Goal: Navigation & Orientation: Find specific page/section

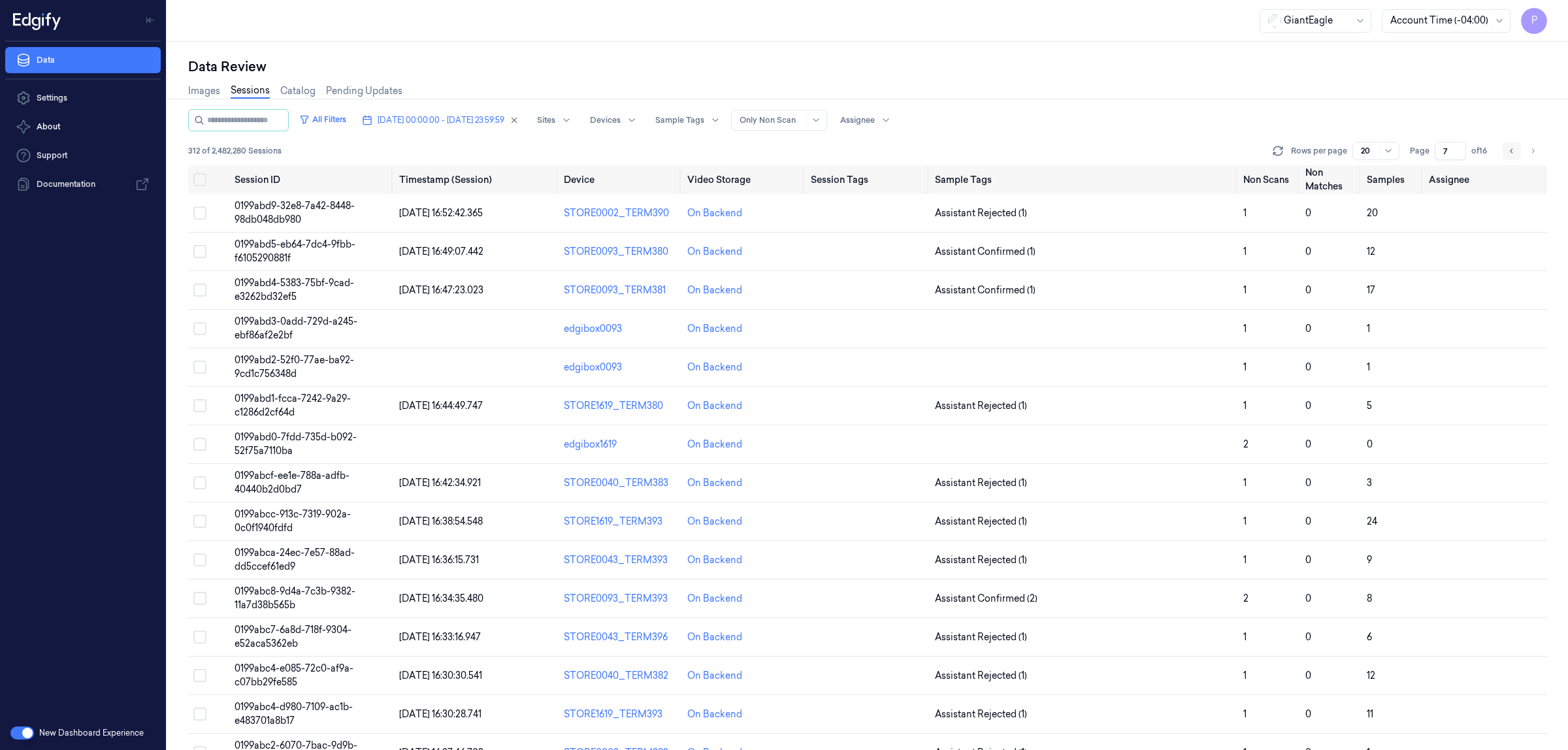
click at [1513, 154] on icon "Go to previous page" at bounding box center [1512, 151] width 8 height 11
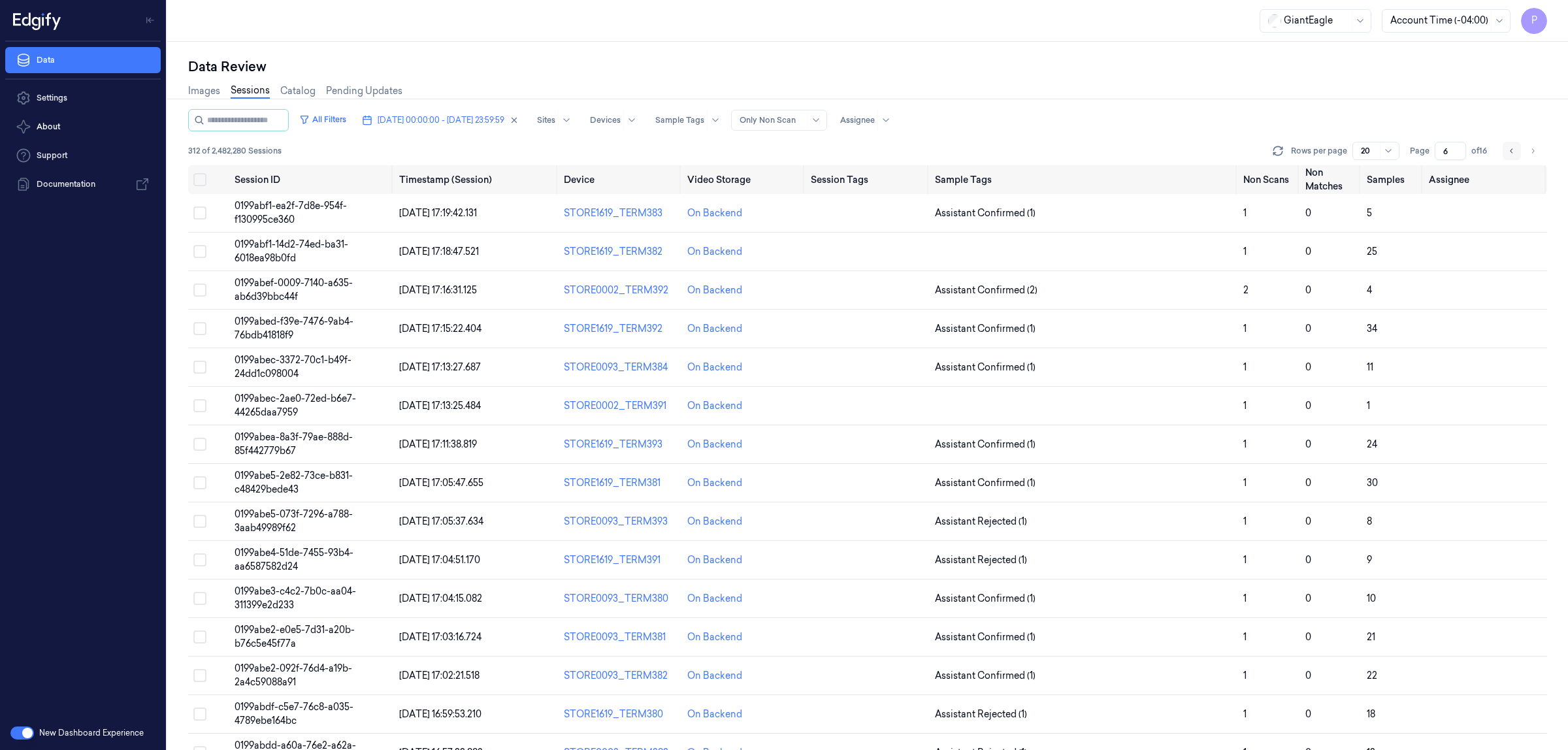
click at [1510, 152] on icon "Go to previous page" at bounding box center [1512, 151] width 8 height 11
click at [1510, 150] on icon "Go to previous page" at bounding box center [1512, 151] width 8 height 11
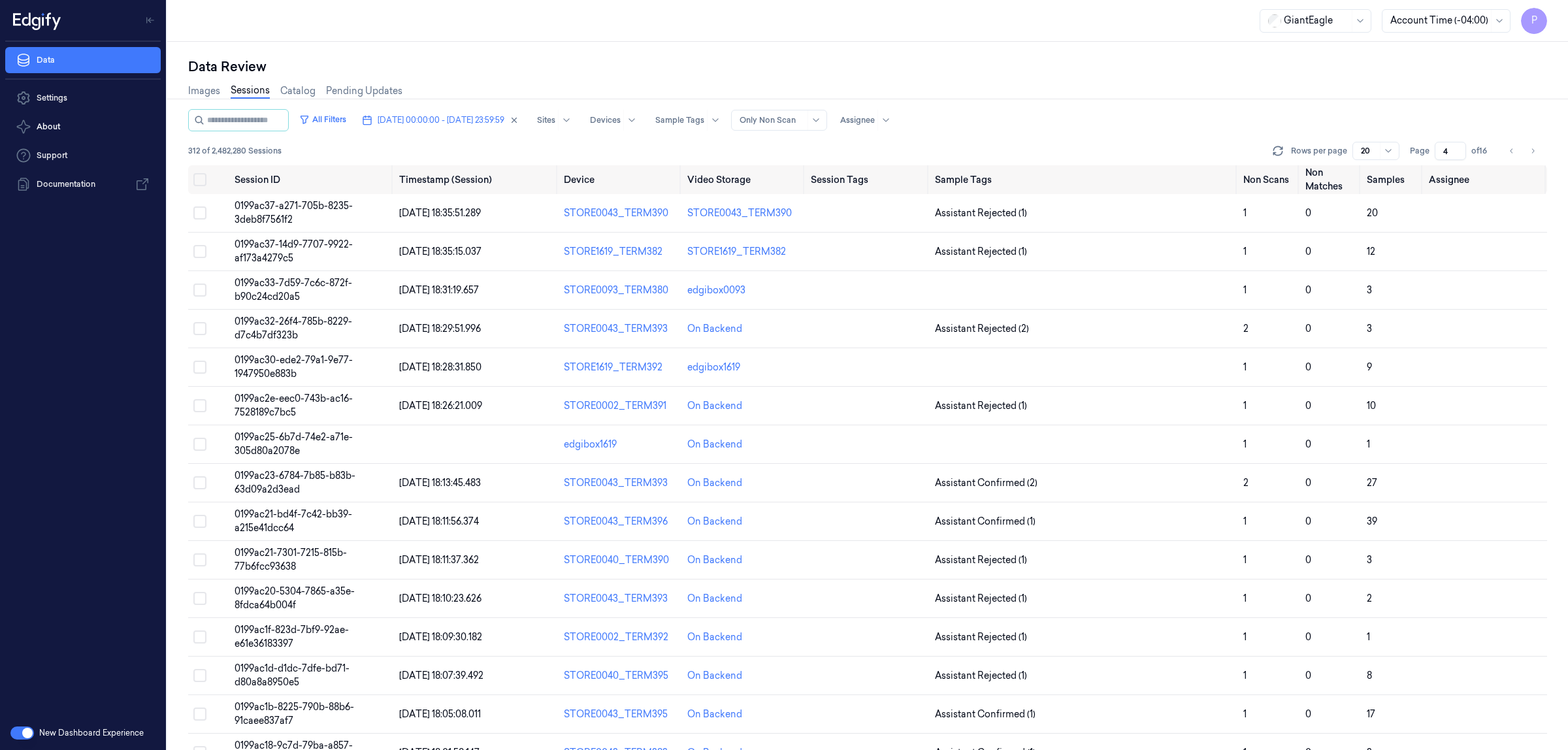
click at [1138, 67] on div "Data Review" at bounding box center [868, 67] width 1359 height 18
click at [1534, 152] on icon "Go to next page" at bounding box center [1533, 151] width 8 height 11
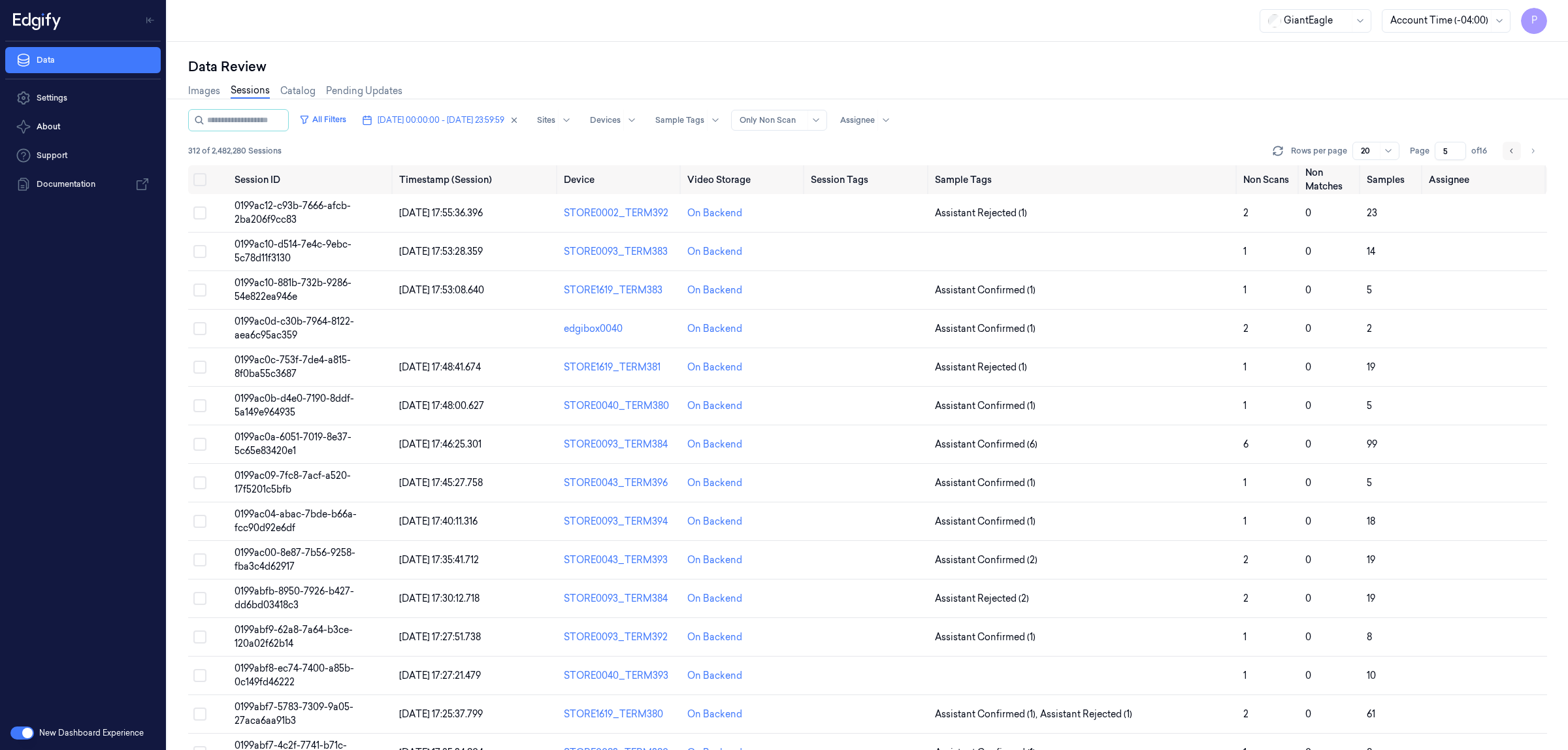
click at [1514, 151] on icon "Go to previous page" at bounding box center [1512, 151] width 8 height 11
type input "4"
